Goal: Download file/media

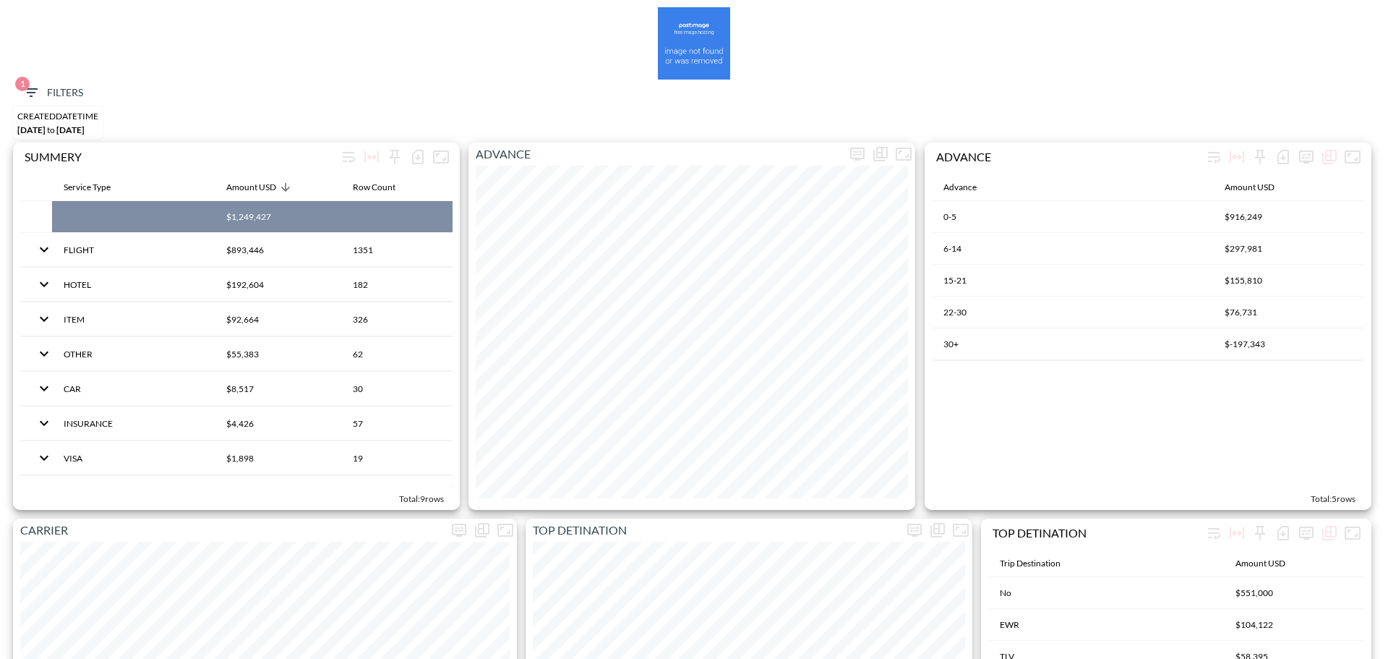
click at [69, 82] on button "1 Filters" at bounding box center [53, 93] width 72 height 27
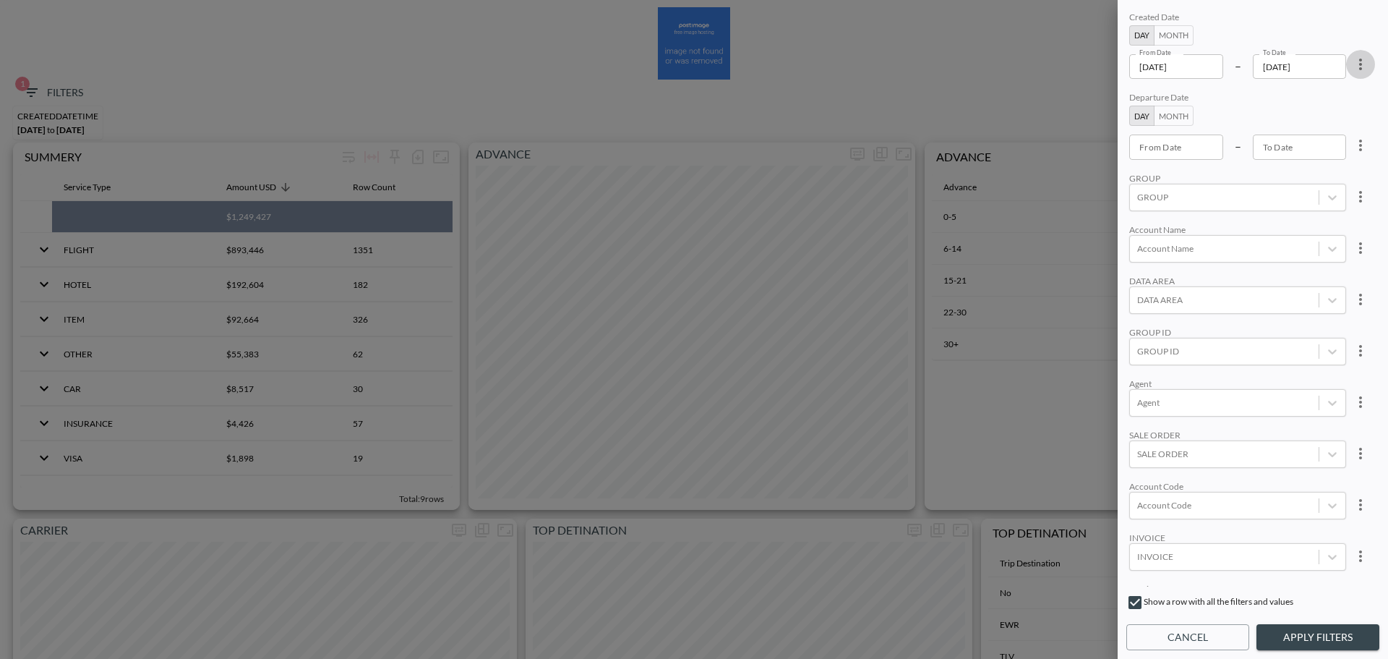
click at [1360, 74] on button "more" at bounding box center [1360, 64] width 29 height 29
click at [1323, 100] on li "Clear" at bounding box center [1307, 98] width 130 height 26
type input "YYYY-MM-DD"
click at [1200, 147] on input "YYYY-MM-DD" at bounding box center [1176, 146] width 94 height 25
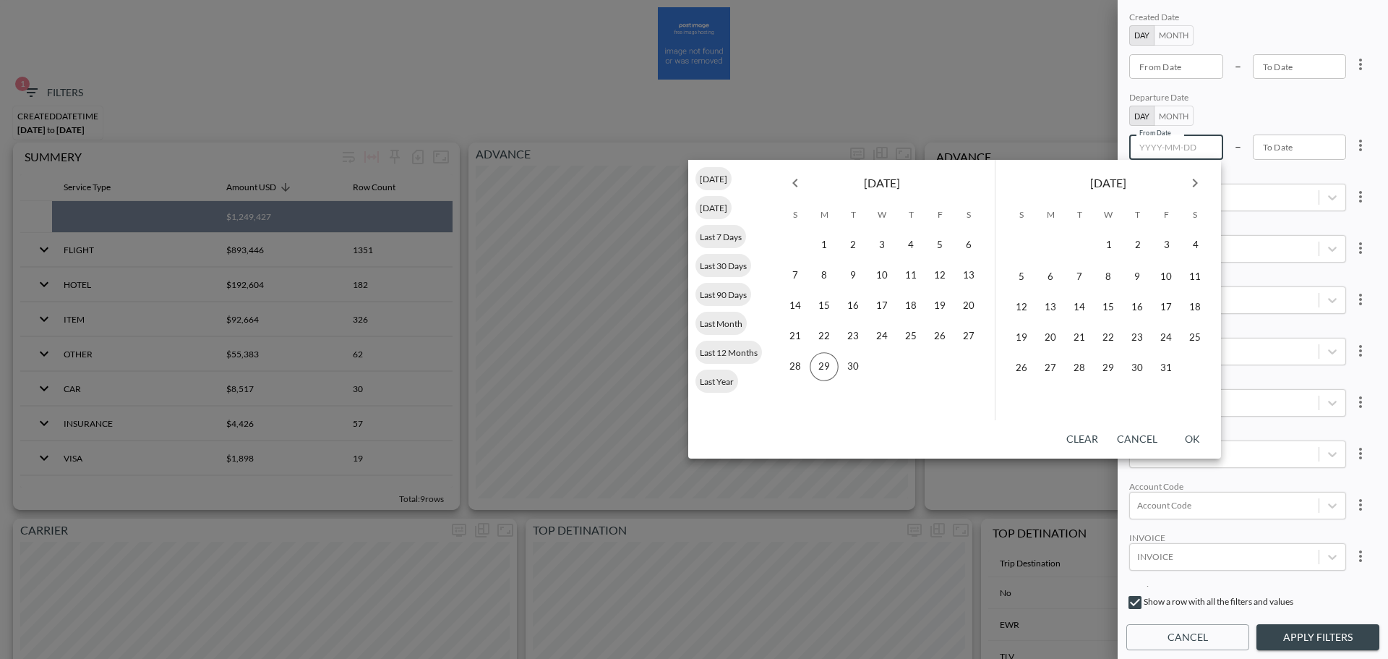
click at [796, 180] on icon "Previous month" at bounding box center [794, 183] width 5 height 9
click at [851, 239] on button "1" at bounding box center [853, 245] width 29 height 29
type input "[DATE]"
type input "YYYY-MM-DD"
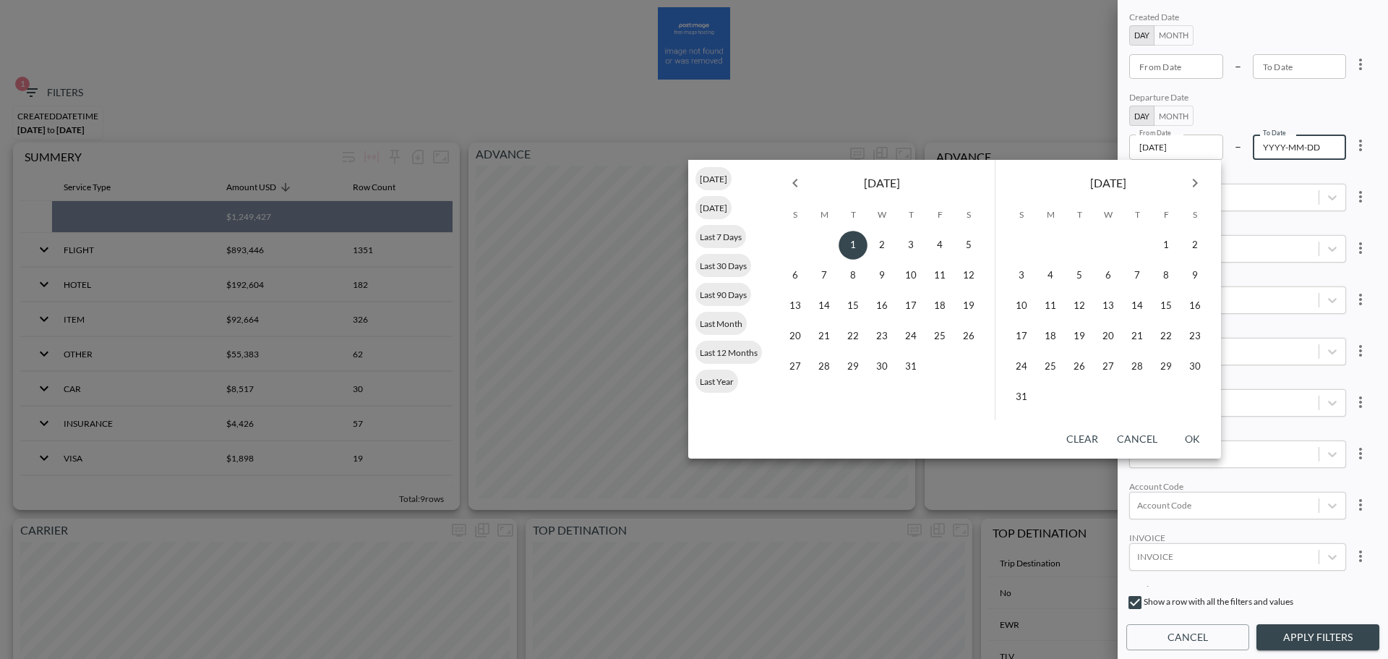
click at [1199, 184] on icon "Next month" at bounding box center [1194, 182] width 17 height 17
click at [1072, 370] on button "30" at bounding box center [1079, 366] width 29 height 29
type input "[DATE]"
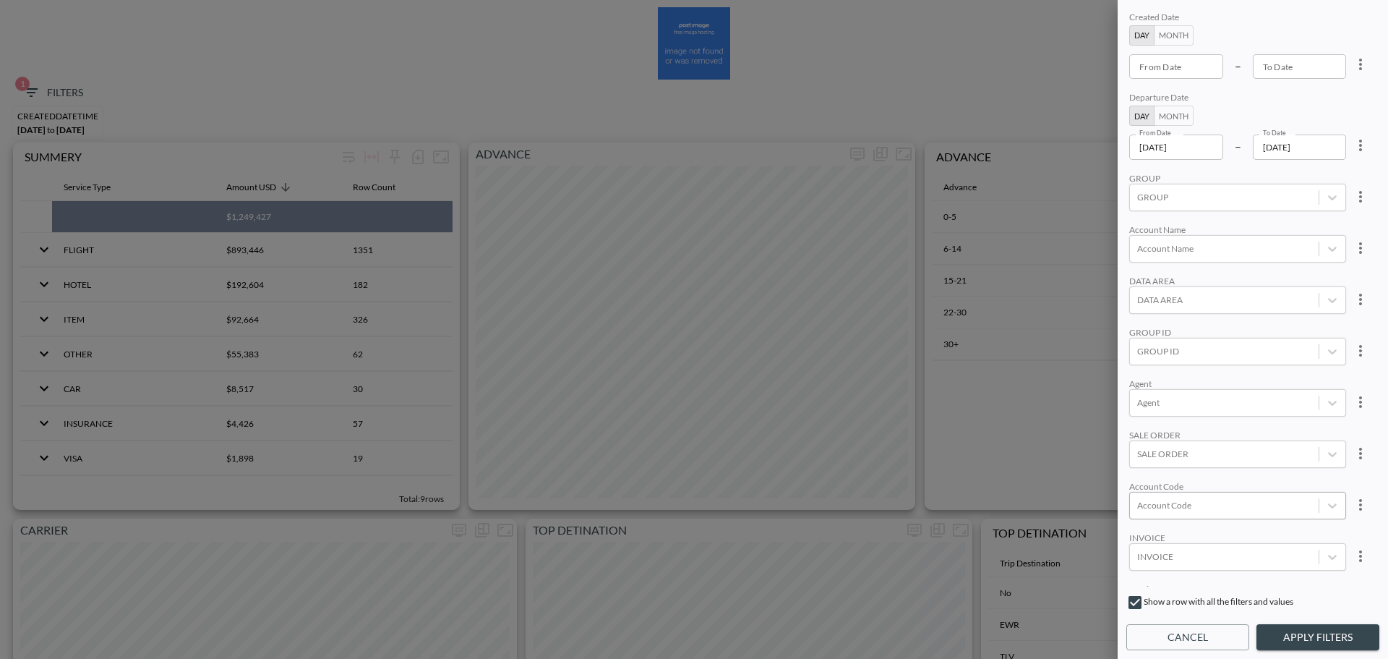
click at [1181, 499] on div at bounding box center [1224, 505] width 174 height 14
click at [1170, 364] on div "GROUP ID" at bounding box center [1237, 351] width 217 height 27
click at [1136, 282] on input "SARINE" at bounding box center [1140, 279] width 30 height 30
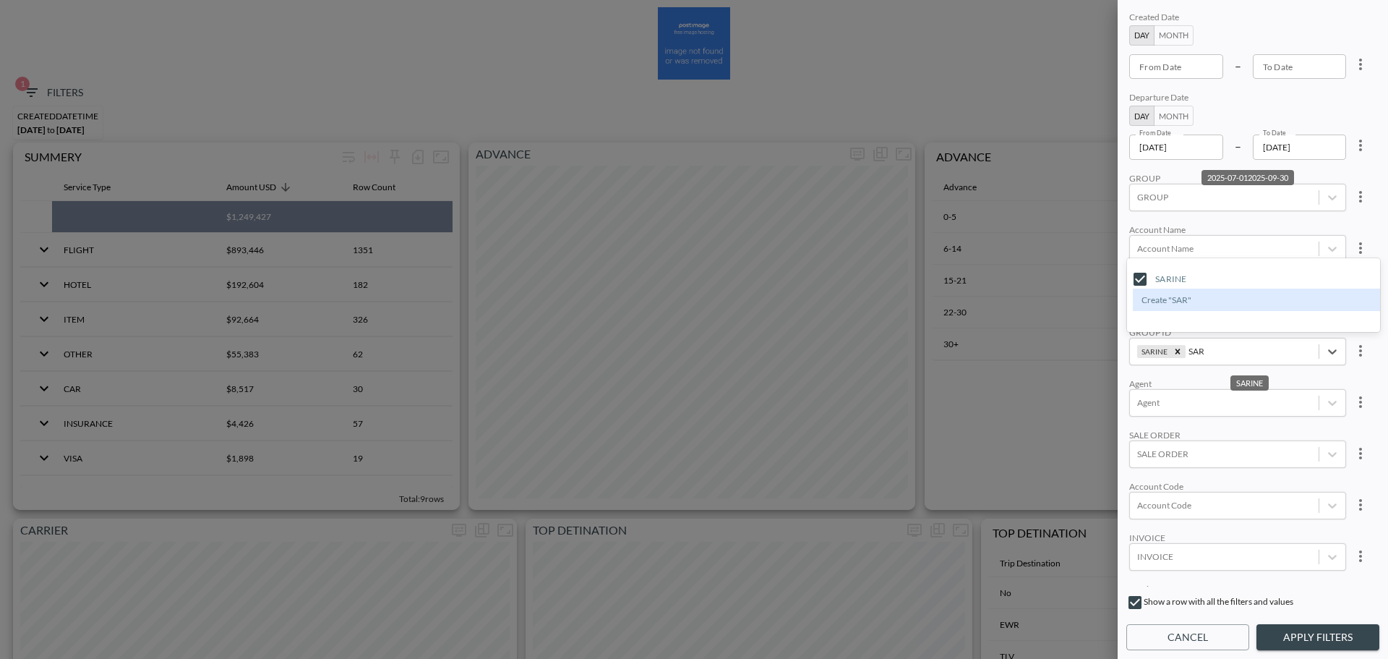
type input "SAR"
click at [1224, 220] on div "Created Date Day Month From Date From Date – To Date To Date Departure Date Day…" at bounding box center [1252, 298] width 253 height 578
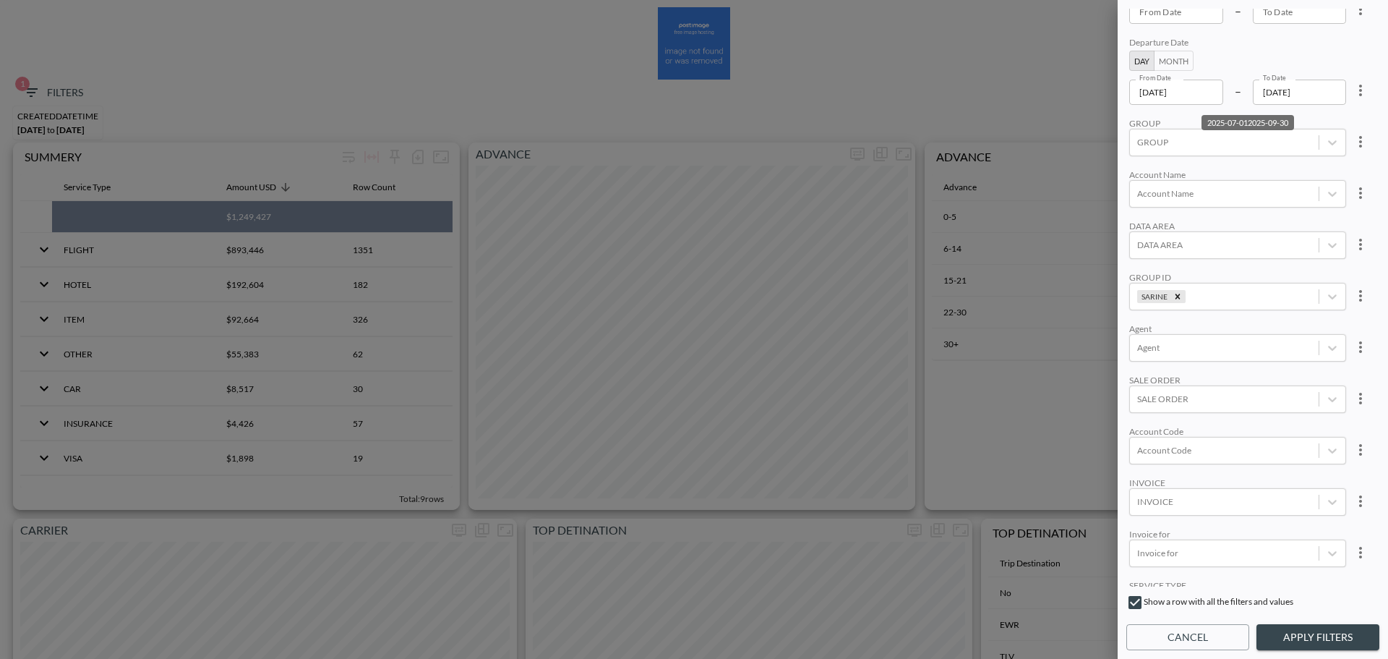
scroll to position [127, 0]
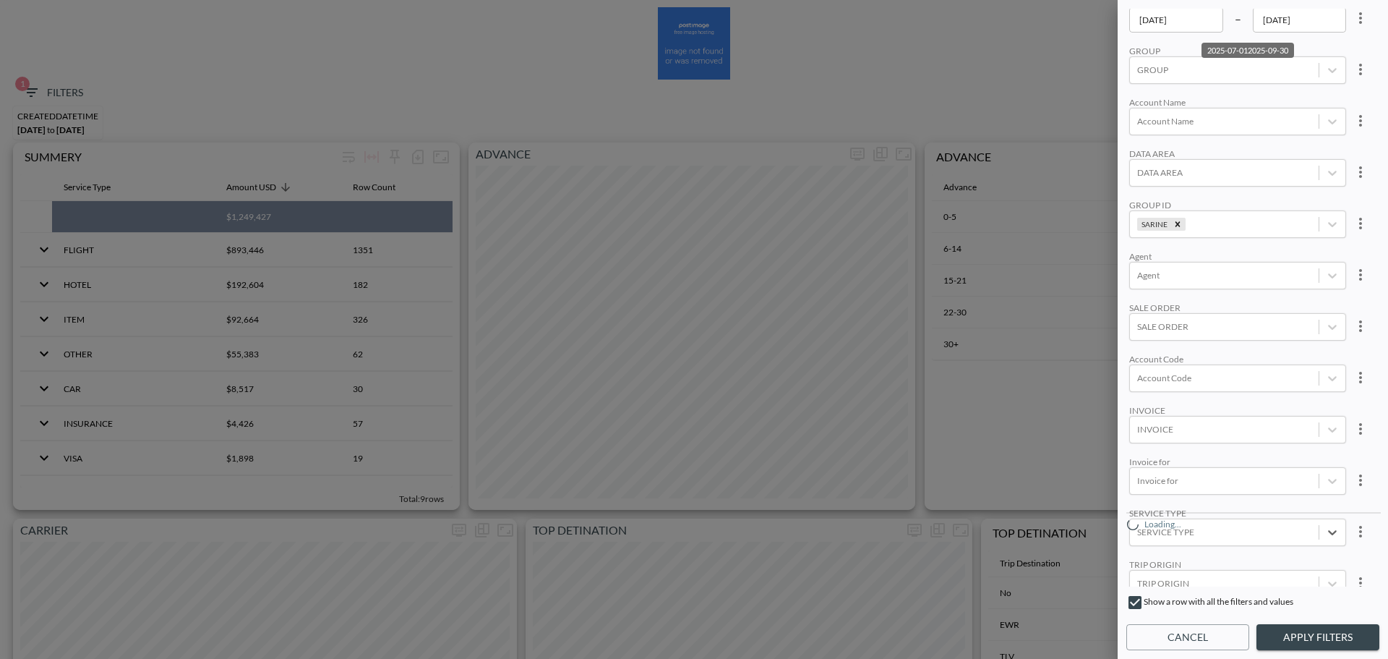
click at [1201, 523] on body "BI.P.EYE, Interactive Analytics Dashboards 1 Filters CREATEDDATETIME [DATE] to …" at bounding box center [694, 329] width 1388 height 659
click at [1177, 382] on div "FLIGHT" at bounding box center [1253, 380] width 253 height 22
click at [1287, 645] on button "Apply Filters" at bounding box center [1317, 637] width 123 height 27
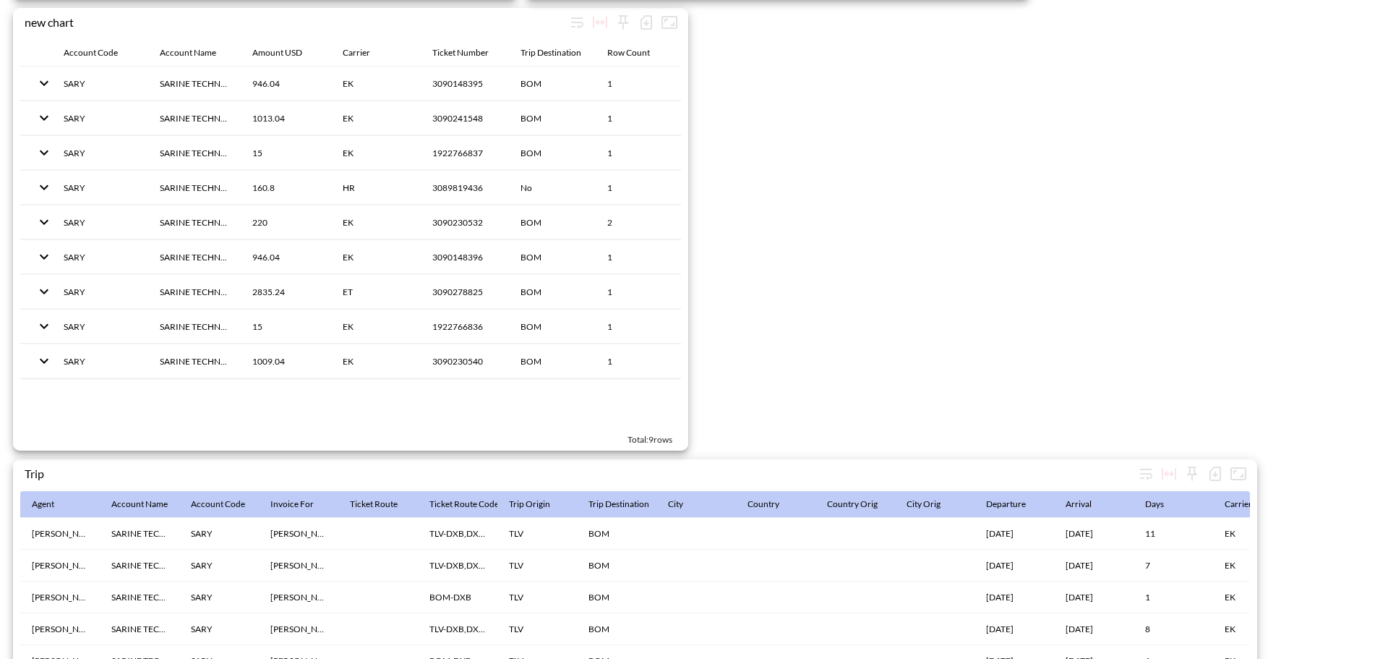
scroll to position [2234, 0]
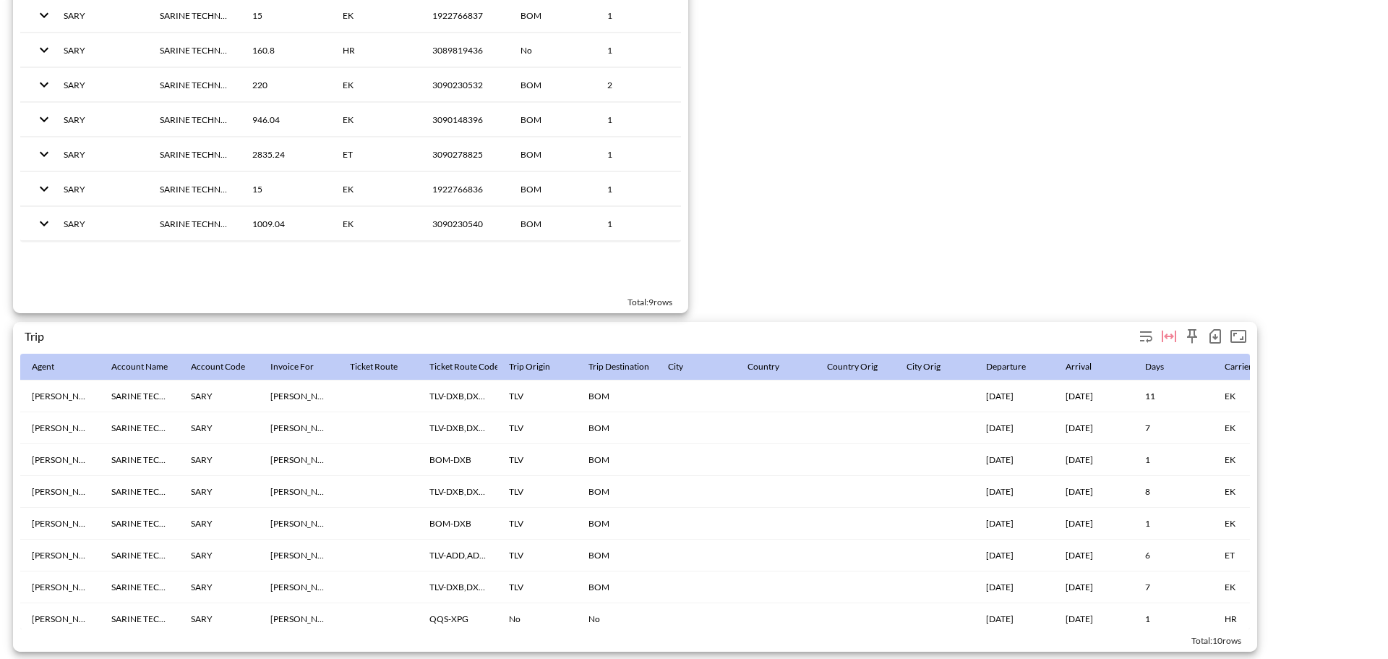
click at [1224, 333] on button "button" at bounding box center [1215, 336] width 23 height 23
click at [1157, 351] on li "Download CSV ( 10 Rows )" at bounding box center [1141, 359] width 170 height 26
